Goal: Navigation & Orientation: Go to known website

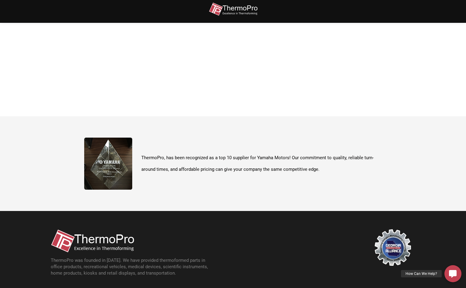
scroll to position [185, 0]
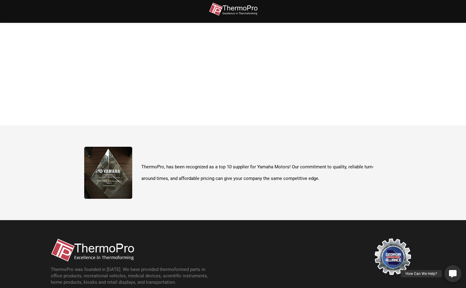
click at [451, 272] on icon at bounding box center [453, 274] width 8 height 8
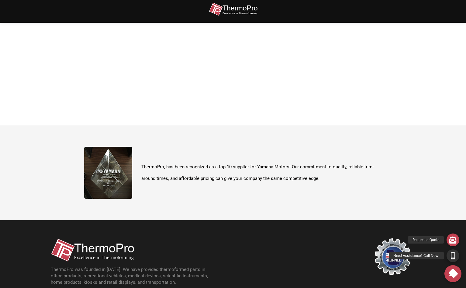
click at [452, 258] on icon at bounding box center [453, 255] width 4 height 7
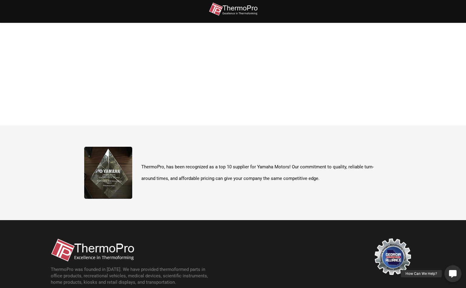
click at [455, 276] on icon at bounding box center [453, 274] width 8 height 8
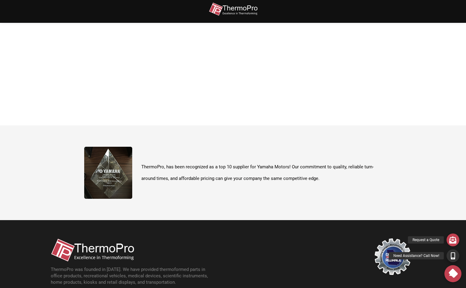
click at [413, 256] on div "Need Assistance? Call Now!" at bounding box center [416, 255] width 55 height 7
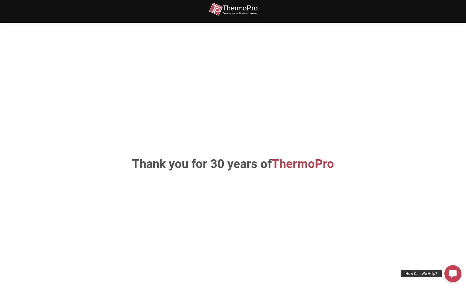
scroll to position [0, 0]
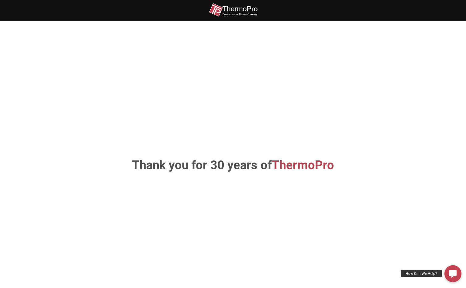
click at [239, 21] on div at bounding box center [233, 10] width 365 height 21
click at [241, 13] on img at bounding box center [233, 10] width 49 height 14
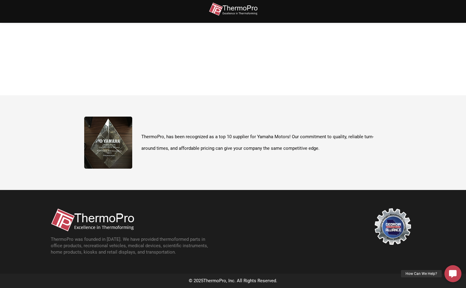
scroll to position [216, 0]
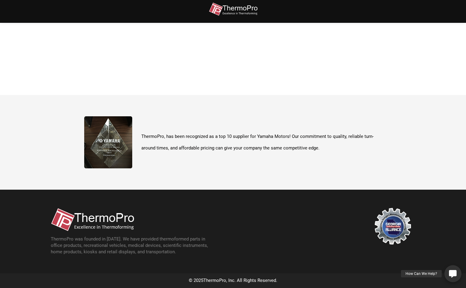
click at [449, 270] on link "How Can We Help?" at bounding box center [453, 273] width 17 height 17
click at [455, 273] on icon at bounding box center [453, 273] width 11 height 11
click at [455, 273] on icon at bounding box center [453, 274] width 8 height 8
click at [455, 273] on icon at bounding box center [453, 273] width 11 height 11
click at [454, 273] on icon at bounding box center [453, 274] width 8 height 8
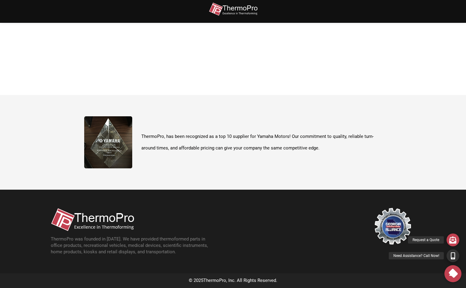
click at [450, 256] on link "Need Assistance? Call Now!" at bounding box center [453, 255] width 13 height 13
